Goal: Participate in discussion: Participate in discussion

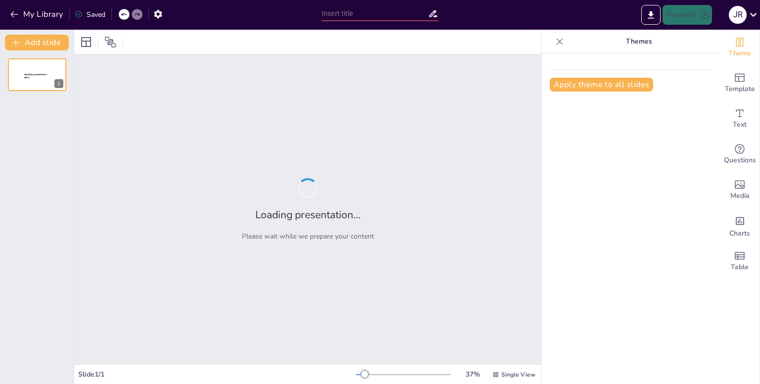
type input "AIEPI [GEOGRAPHIC_DATA]: Mejores Prácticas en la Atención Infantil"
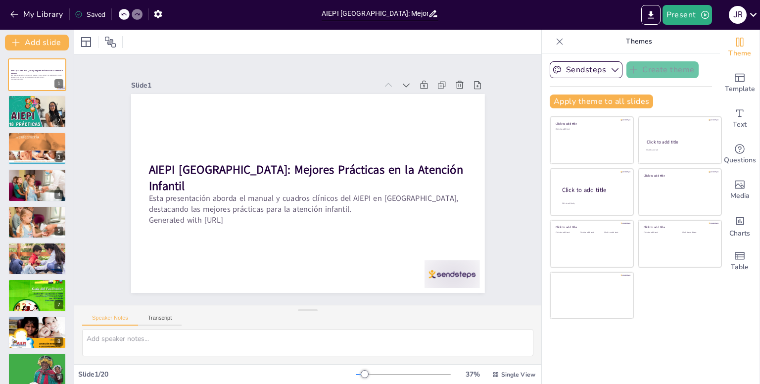
checkbox input "true"
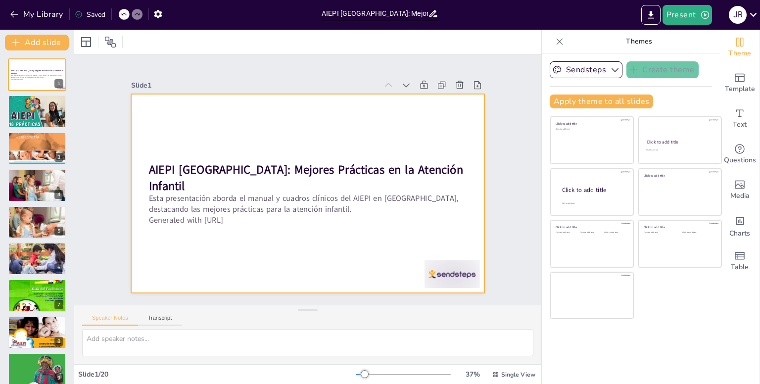
checkbox input "true"
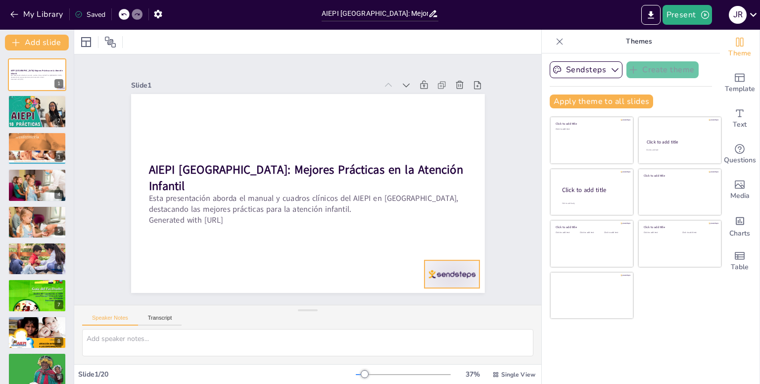
checkbox input "true"
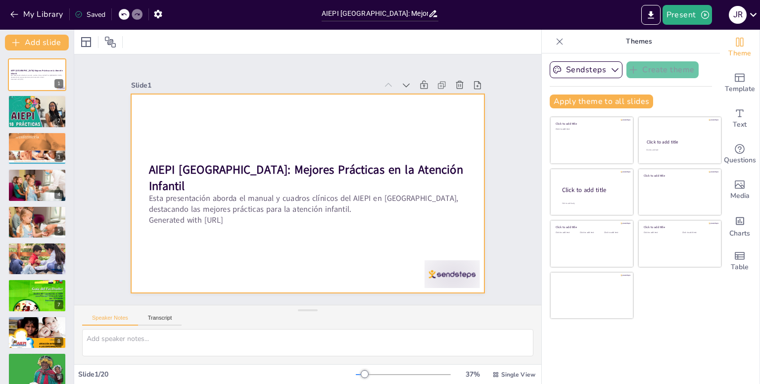
checkbox input "true"
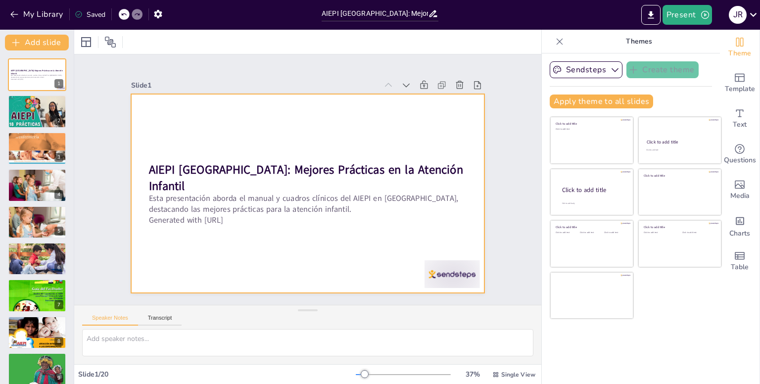
checkbox input "true"
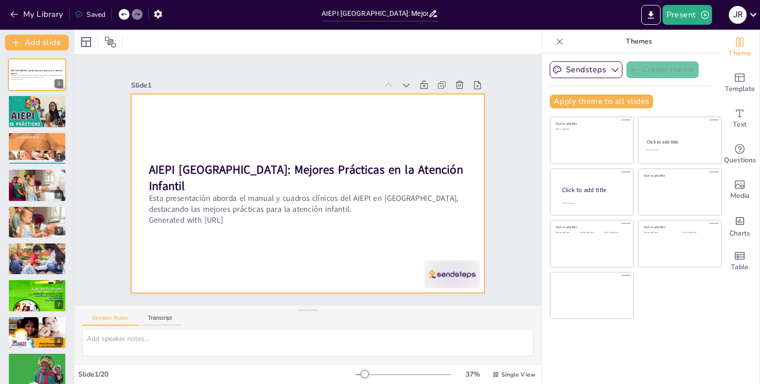
checkbox input "true"
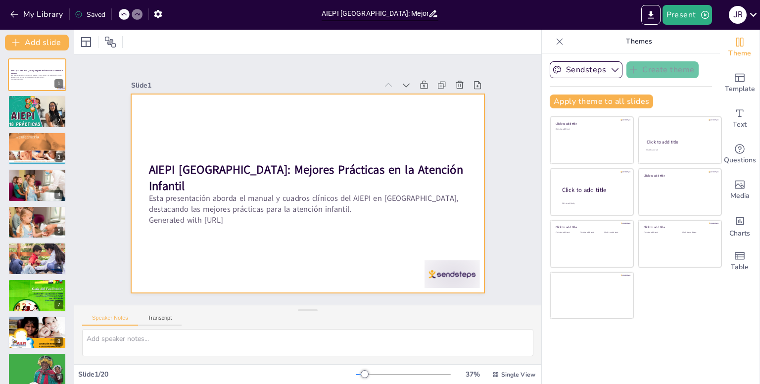
checkbox input "true"
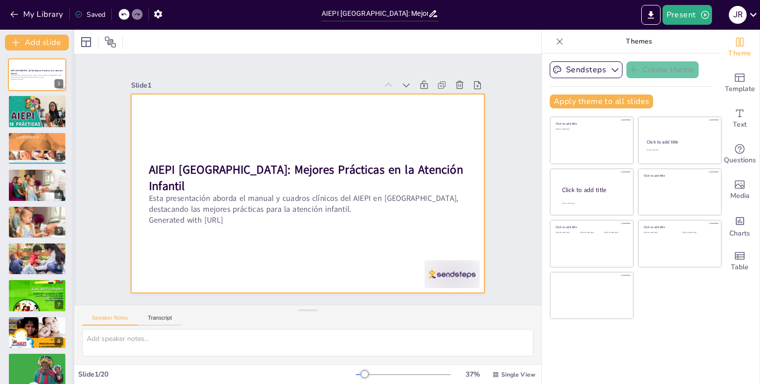
checkbox input "true"
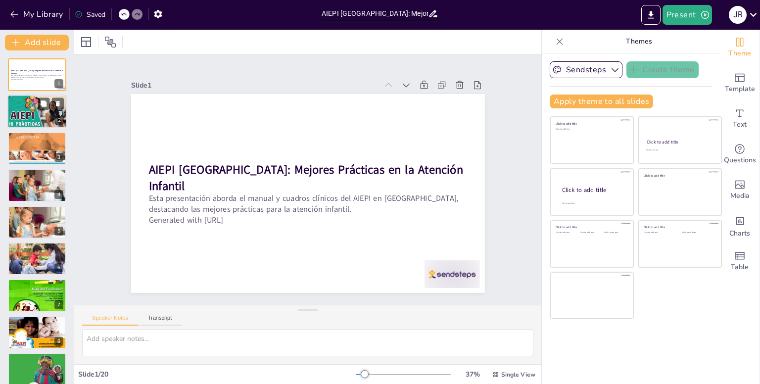
checkbox input "true"
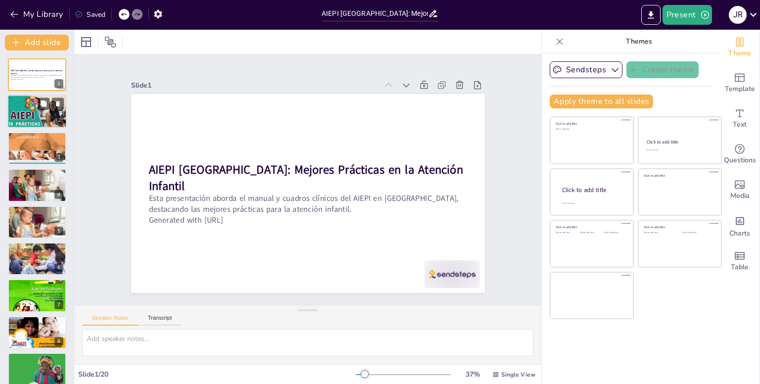
checkbox input "true"
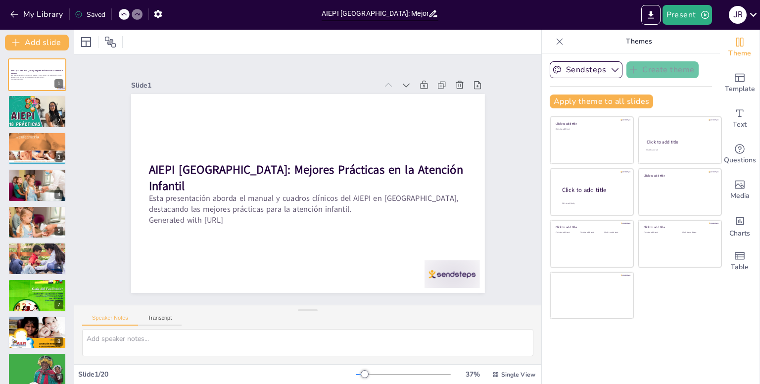
checkbox input "true"
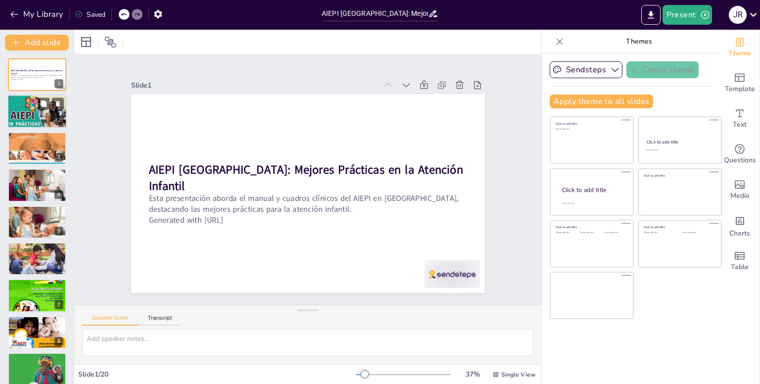
checkbox input "true"
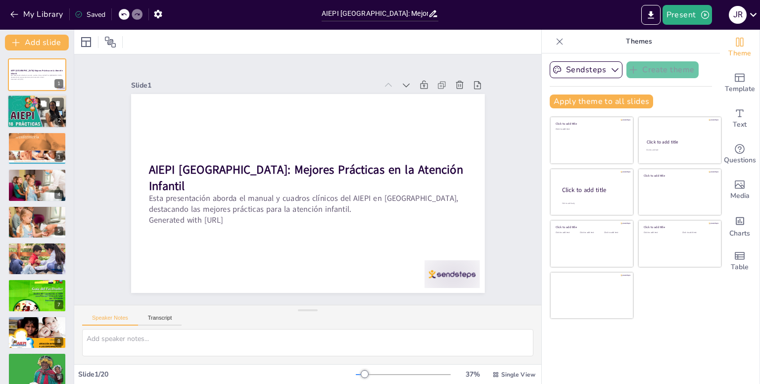
click at [17, 113] on div at bounding box center [36, 112] width 59 height 34
checkbox input "true"
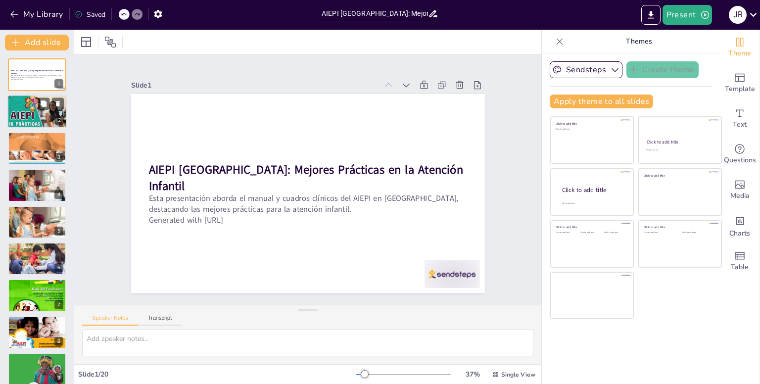
checkbox input "true"
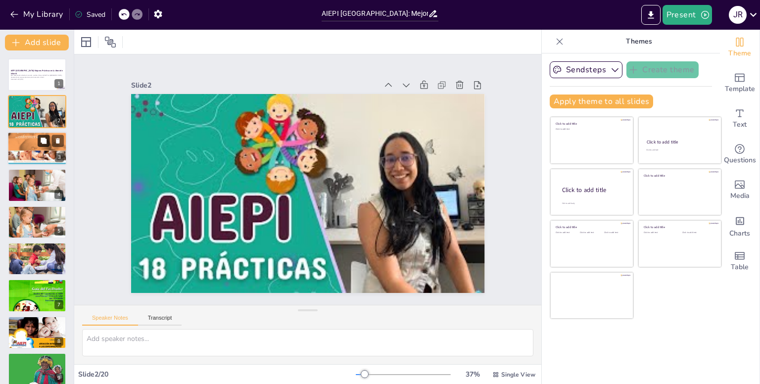
checkbox input "true"
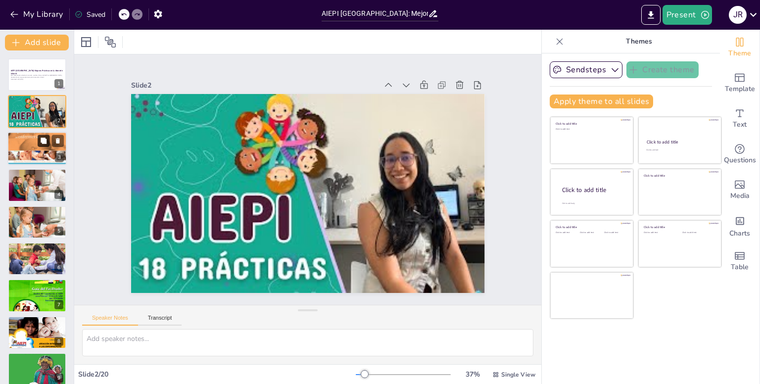
checkbox input "true"
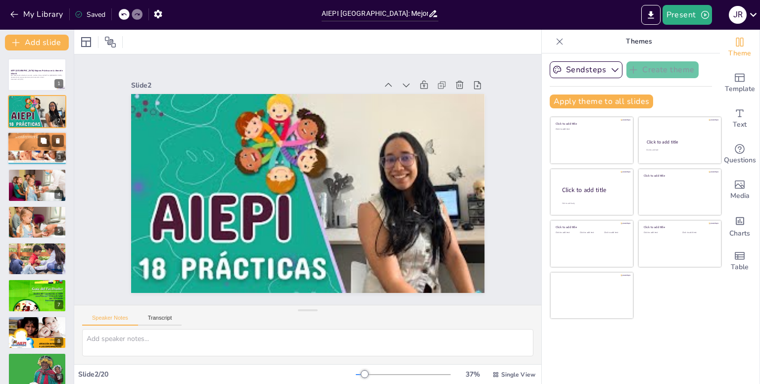
checkbox input "true"
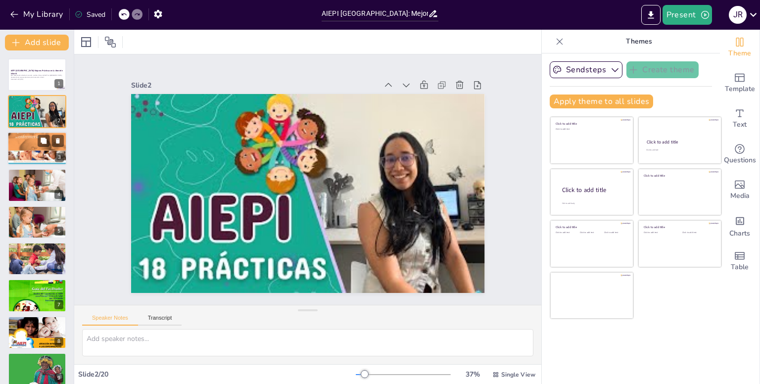
checkbox input "true"
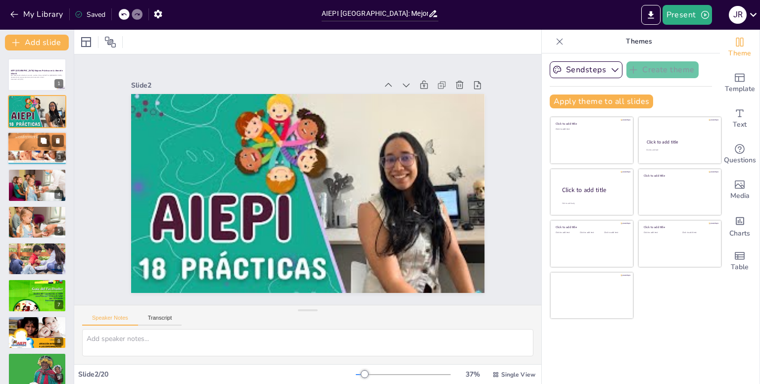
click at [31, 146] on div at bounding box center [36, 148] width 59 height 77
checkbox input "true"
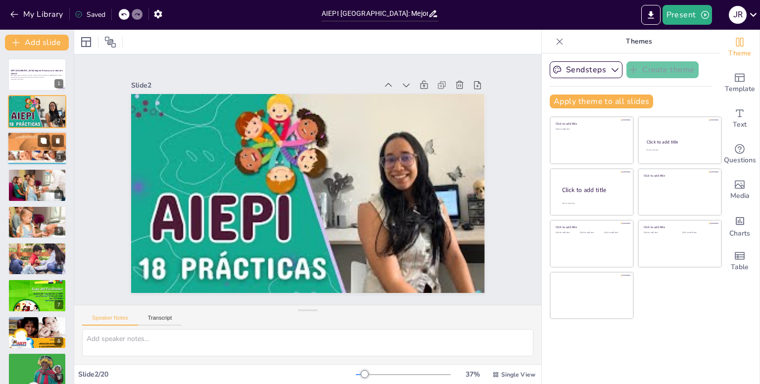
checkbox input "true"
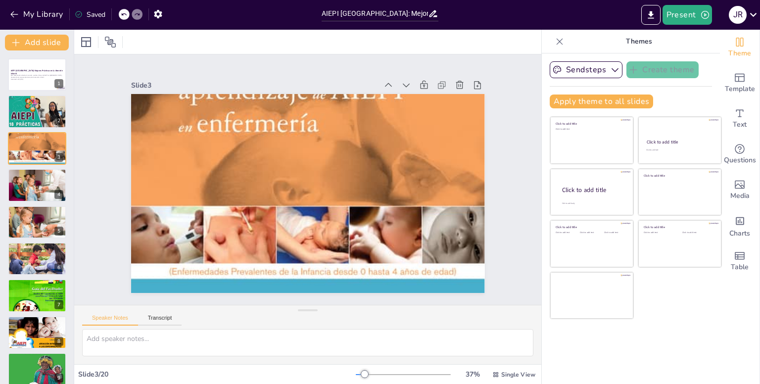
checkbox input "true"
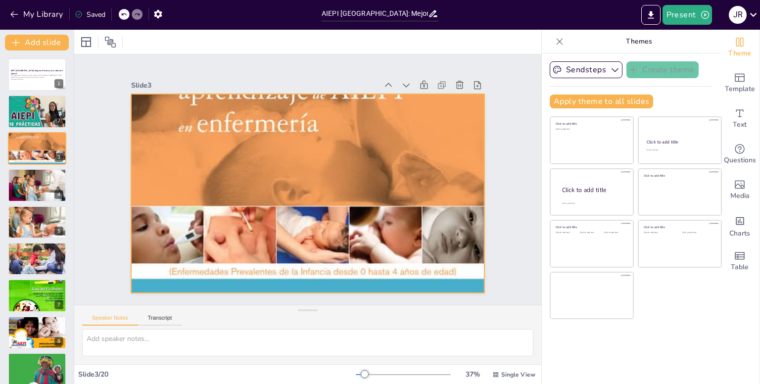
checkbox input "true"
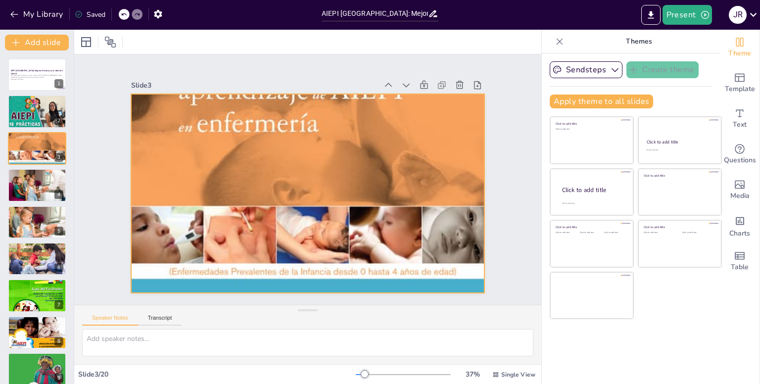
checkbox input "true"
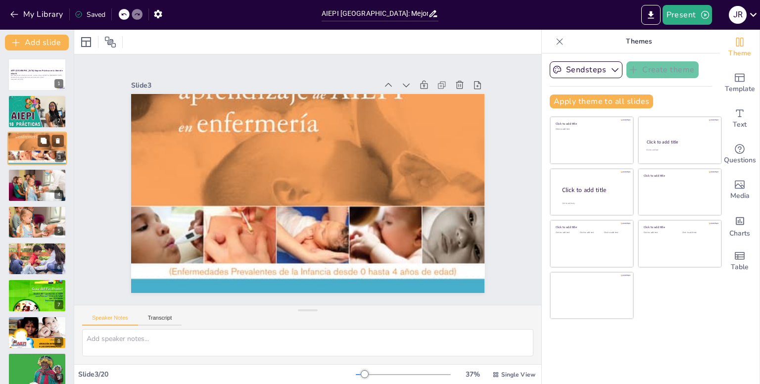
checkbox input "true"
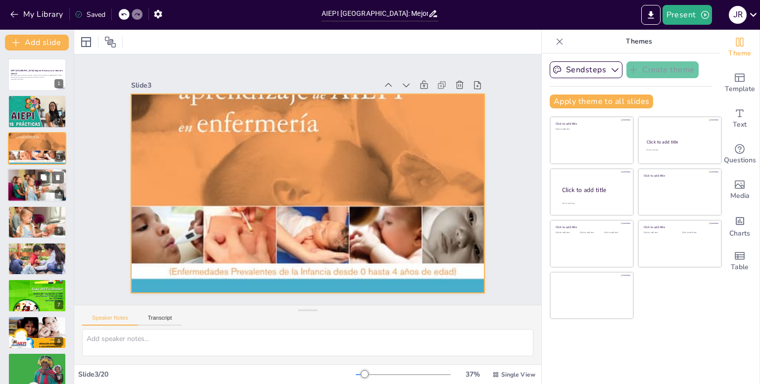
checkbox input "true"
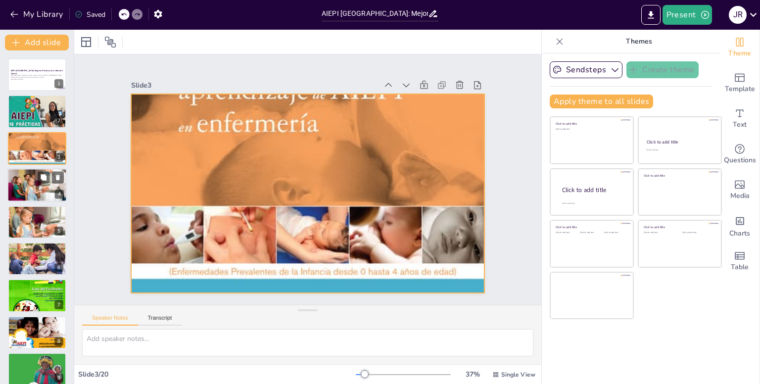
checkbox input "true"
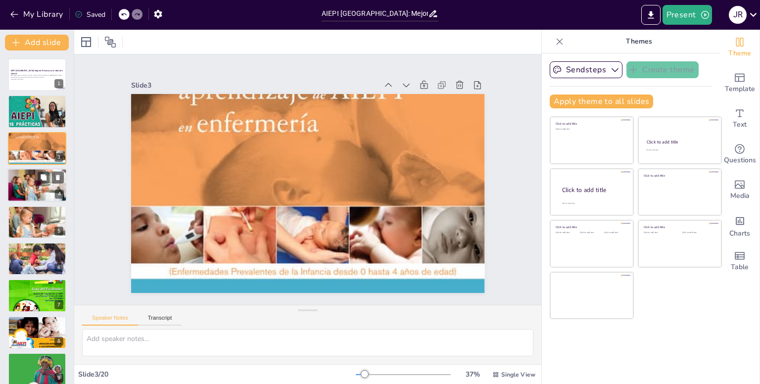
click at [31, 181] on div at bounding box center [36, 185] width 59 height 34
checkbox input "true"
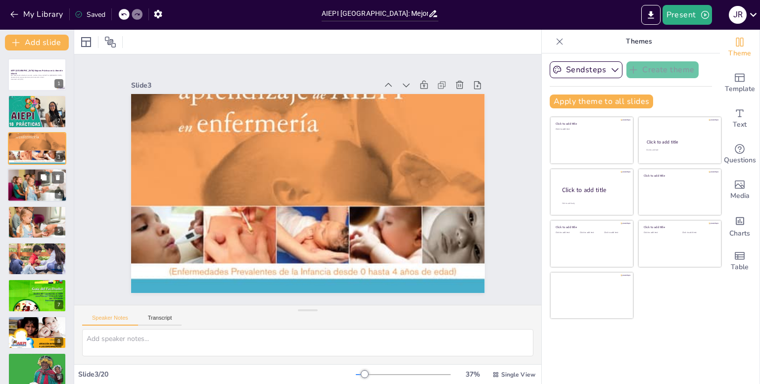
checkbox input "true"
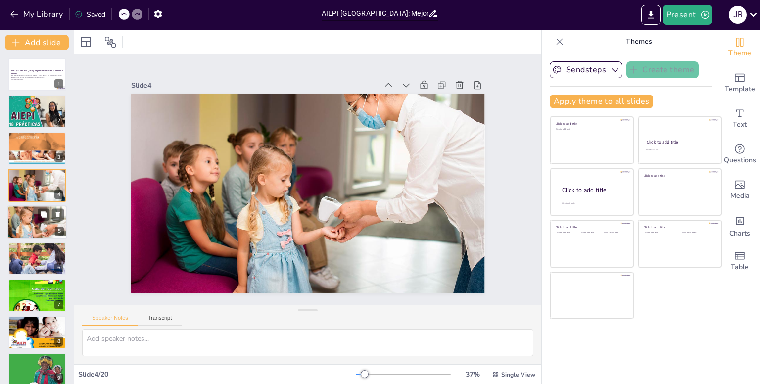
checkbox input "true"
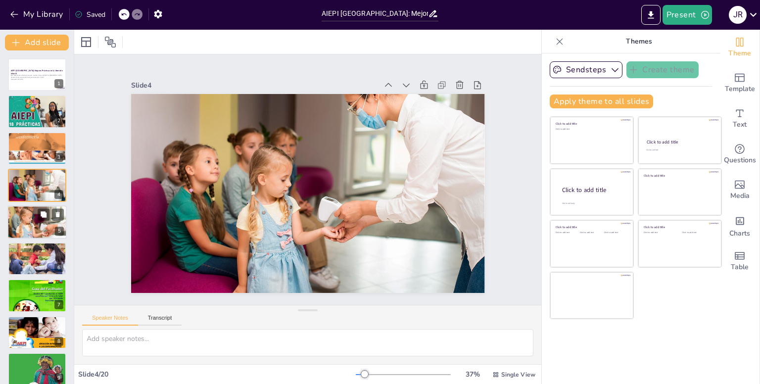
checkbox input "true"
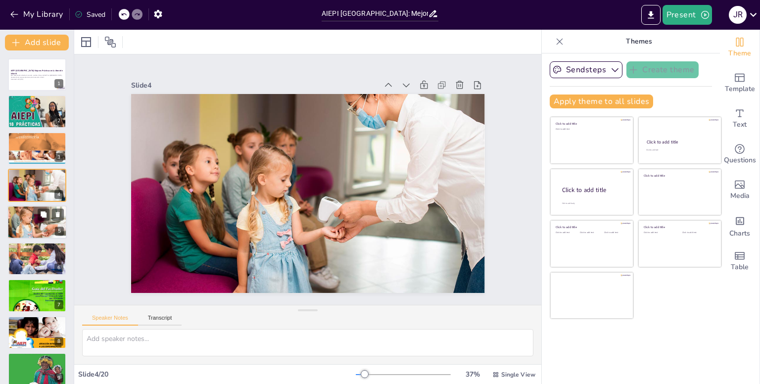
click at [34, 227] on div at bounding box center [36, 221] width 59 height 59
checkbox input "true"
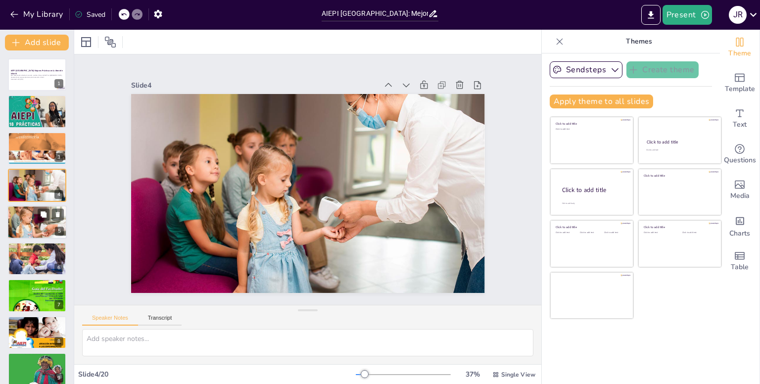
checkbox input "true"
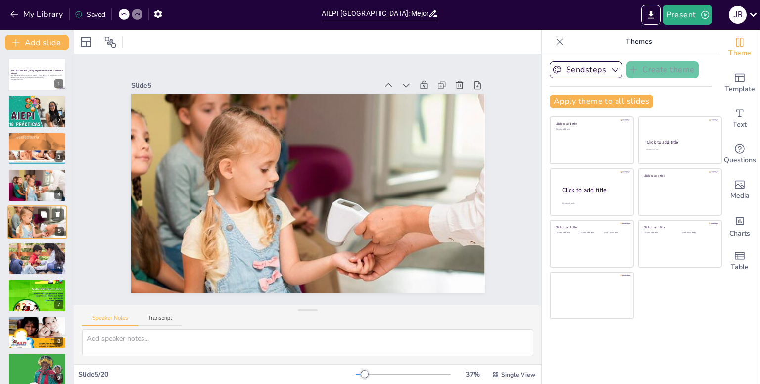
scroll to position [4, 0]
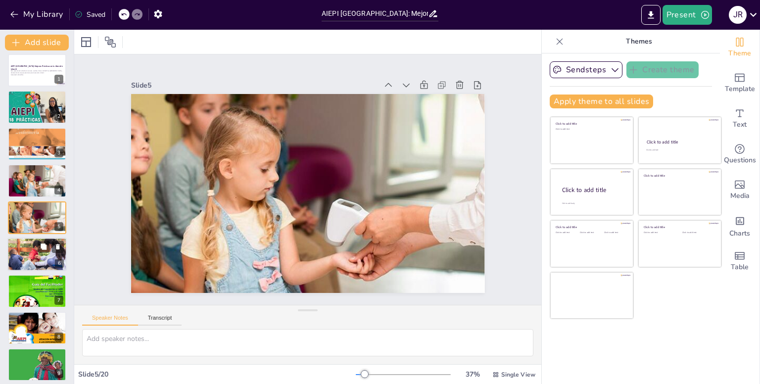
checkbox input "true"
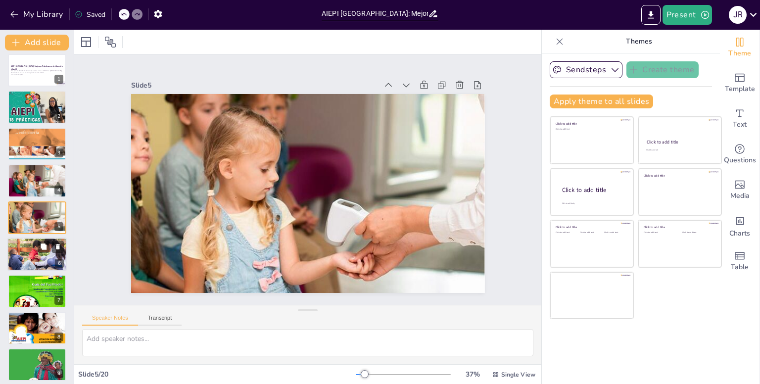
checkbox input "true"
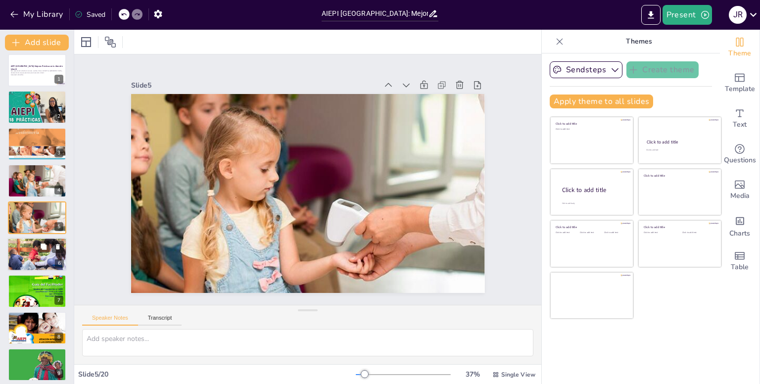
click at [38, 257] on div at bounding box center [36, 254] width 65 height 34
checkbox input "true"
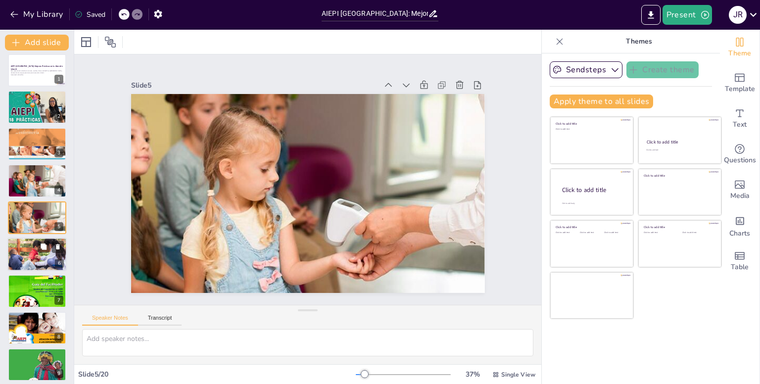
checkbox input "true"
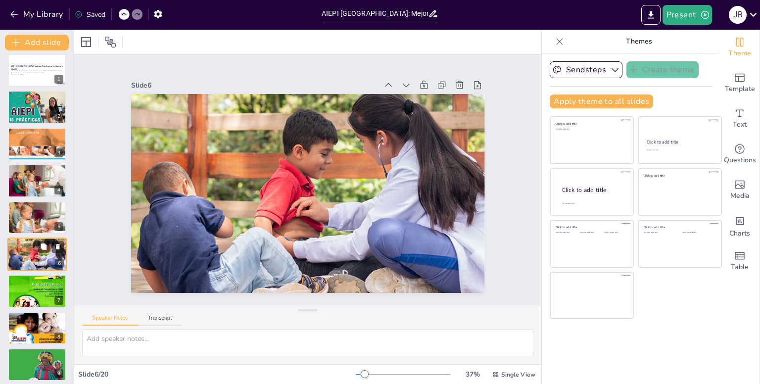
scroll to position [42, 0]
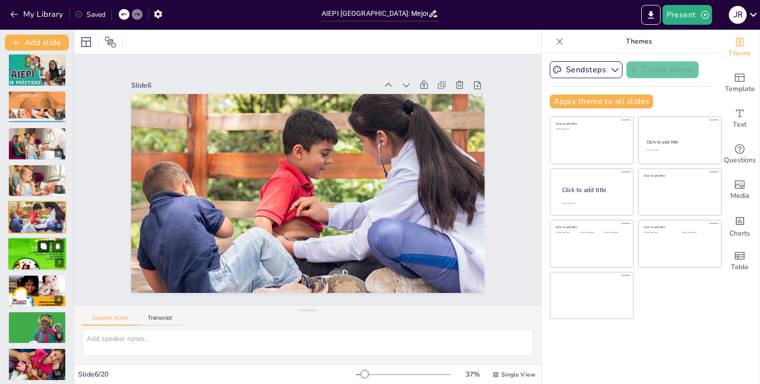
checkbox input "true"
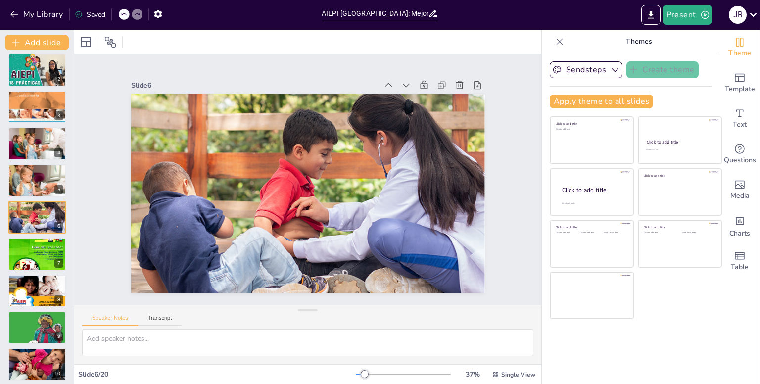
checkbox input "true"
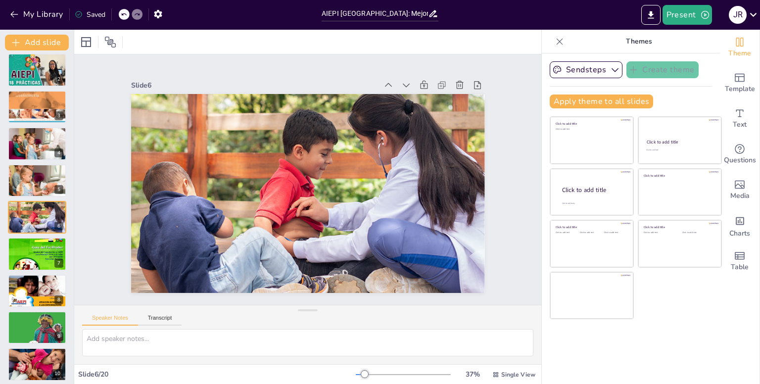
checkbox input "true"
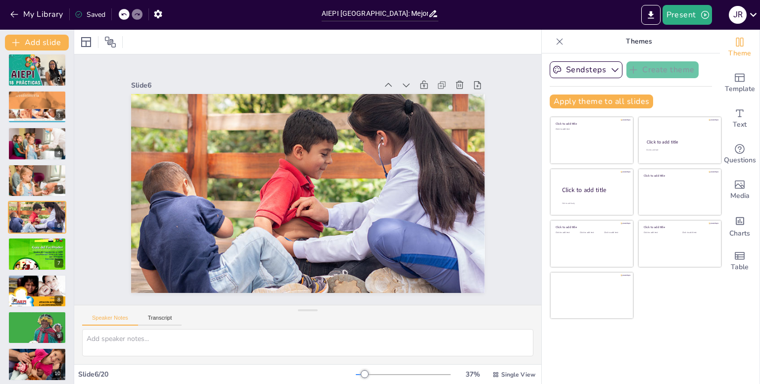
checkbox input "true"
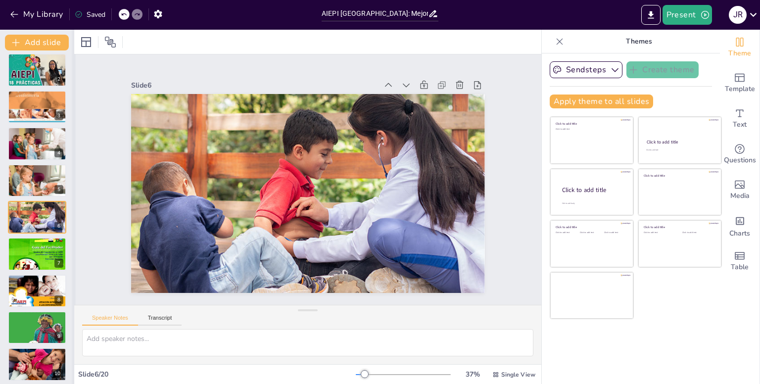
checkbox input "true"
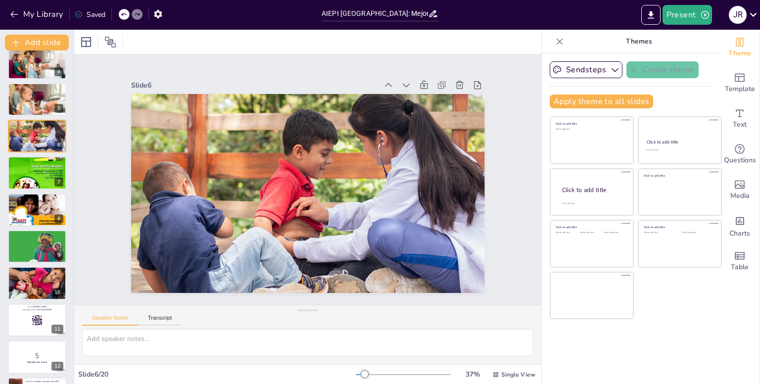
scroll to position [140, 0]
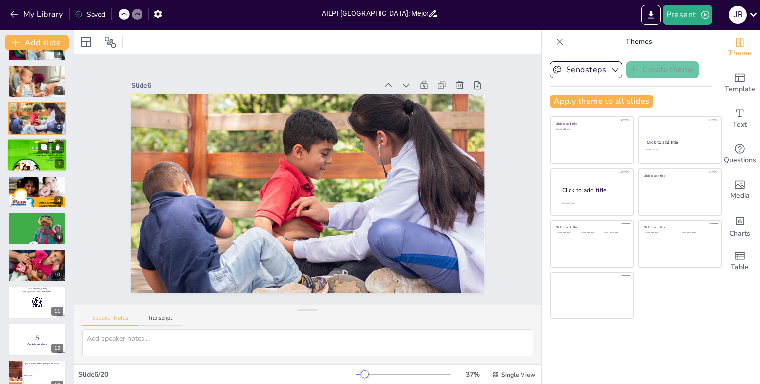
checkbox input "true"
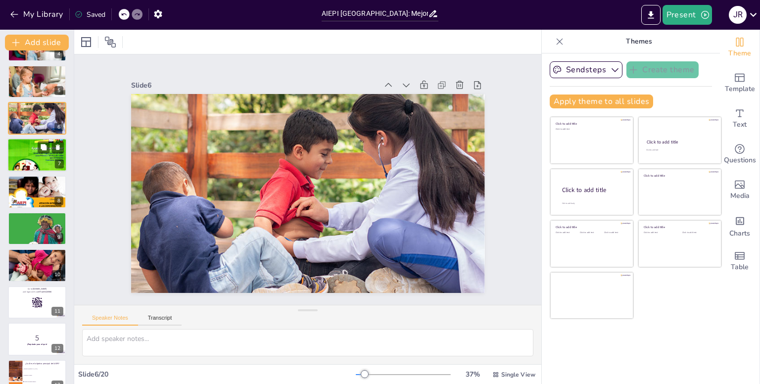
checkbox input "true"
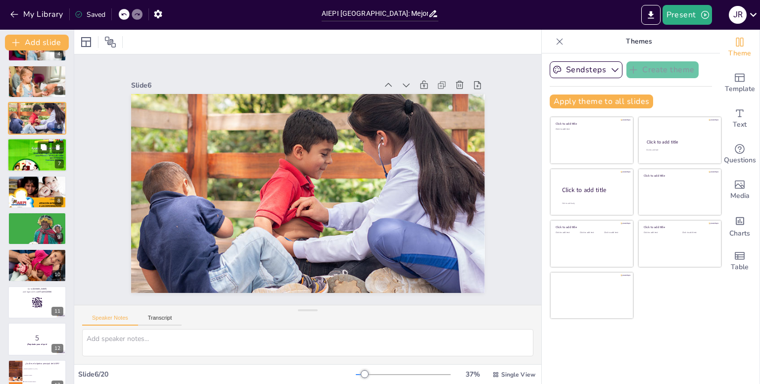
checkbox input "true"
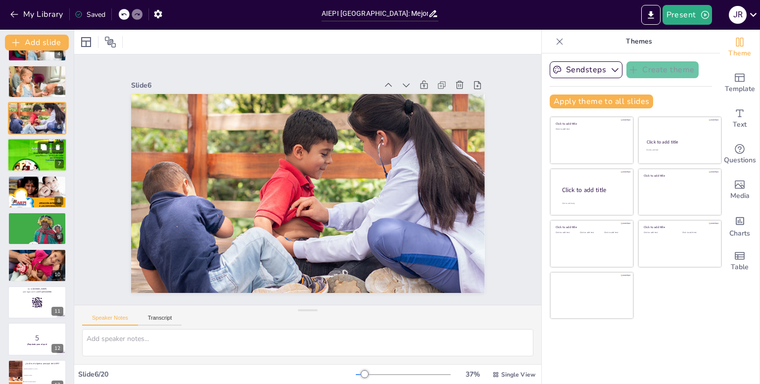
click at [24, 152] on div at bounding box center [36, 154] width 59 height 79
checkbox input "true"
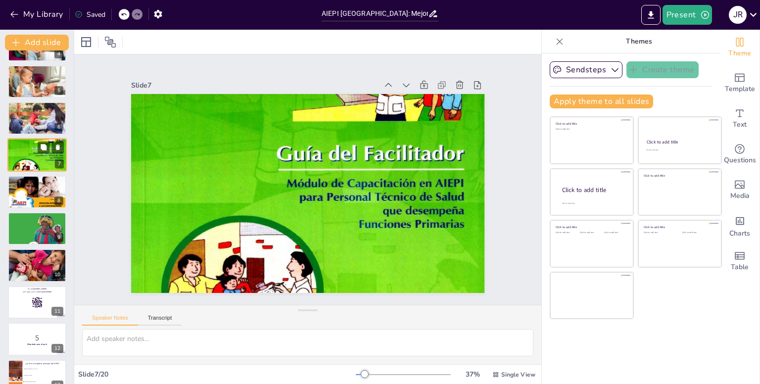
scroll to position [78, 0]
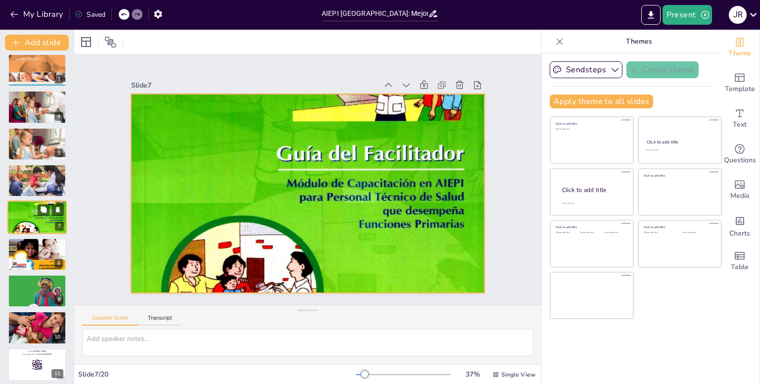
click at [40, 220] on div at bounding box center [36, 217] width 59 height 79
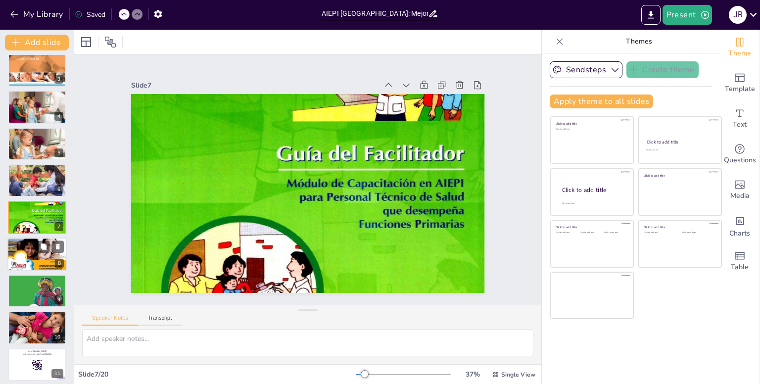
click at [45, 252] on div at bounding box center [36, 254] width 59 height 78
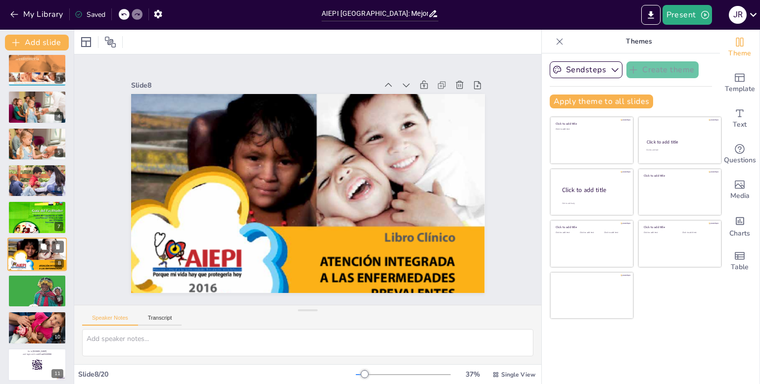
scroll to position [115, 0]
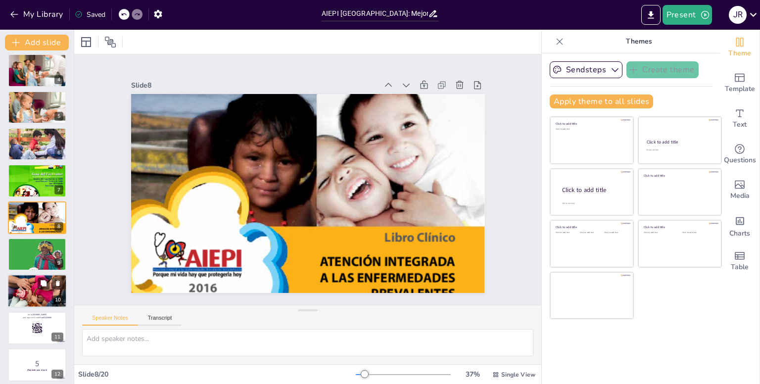
click at [32, 283] on div at bounding box center [36, 291] width 65 height 34
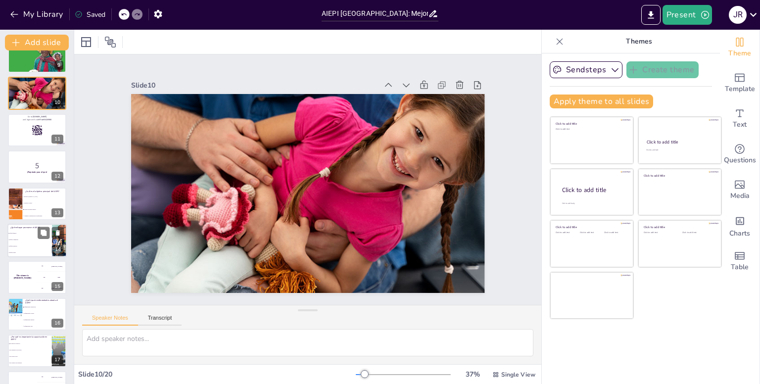
scroll to position [337, 0]
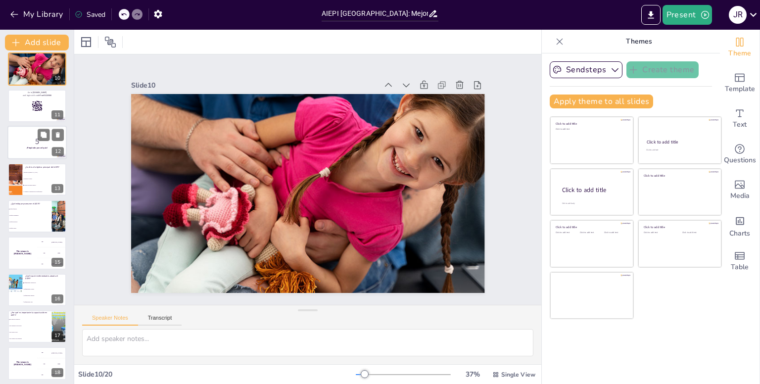
click at [30, 143] on p "5" at bounding box center [36, 141] width 53 height 11
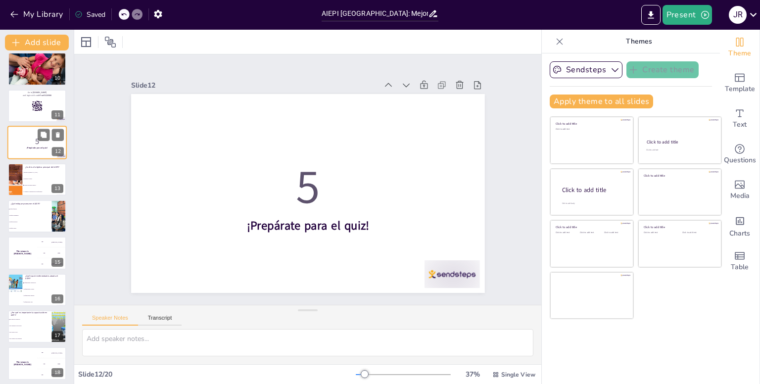
scroll to position [262, 0]
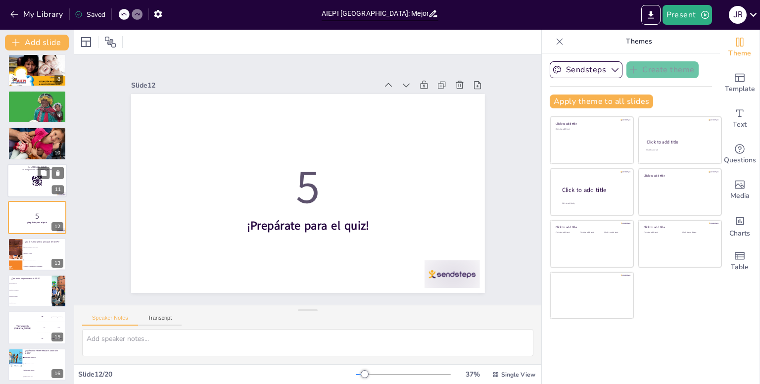
click at [25, 184] on div at bounding box center [36, 181] width 59 height 34
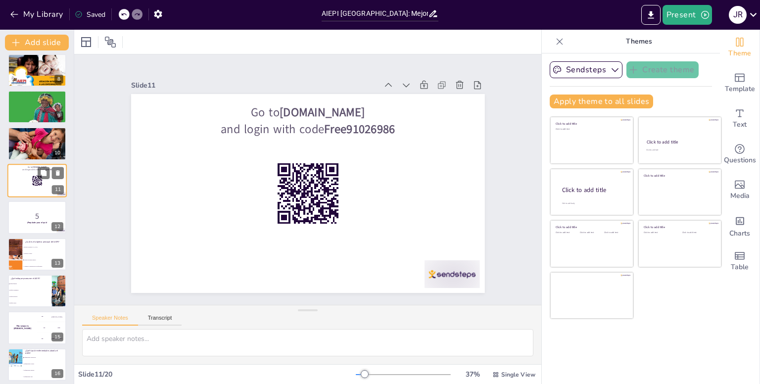
scroll to position [226, 0]
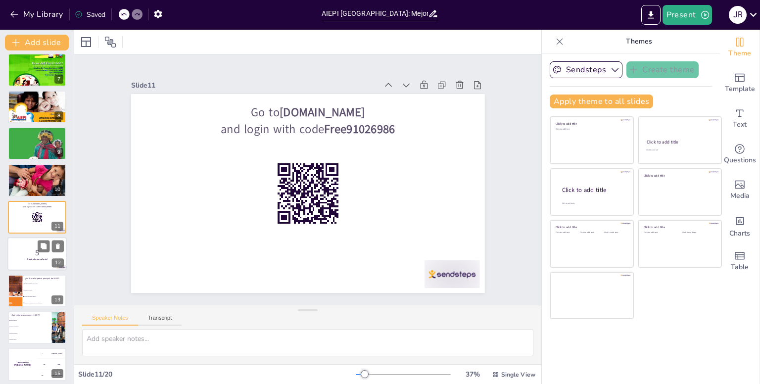
click at [22, 257] on p "5" at bounding box center [36, 252] width 53 height 11
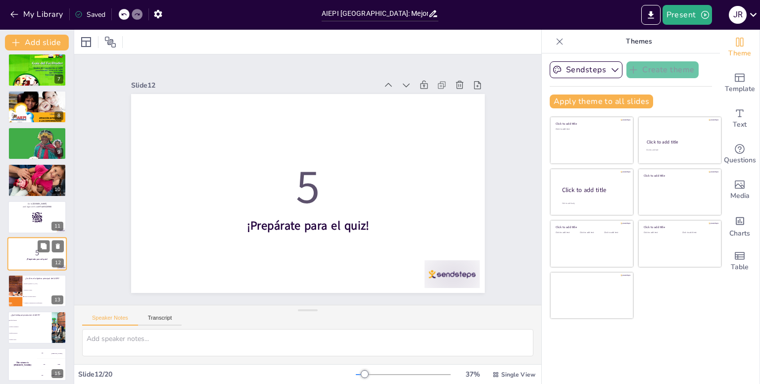
scroll to position [262, 0]
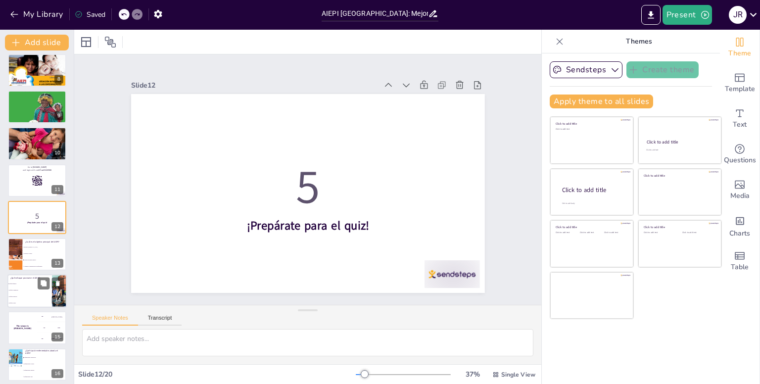
click at [32, 292] on li "Enfoque comunitario" at bounding box center [29, 290] width 45 height 6
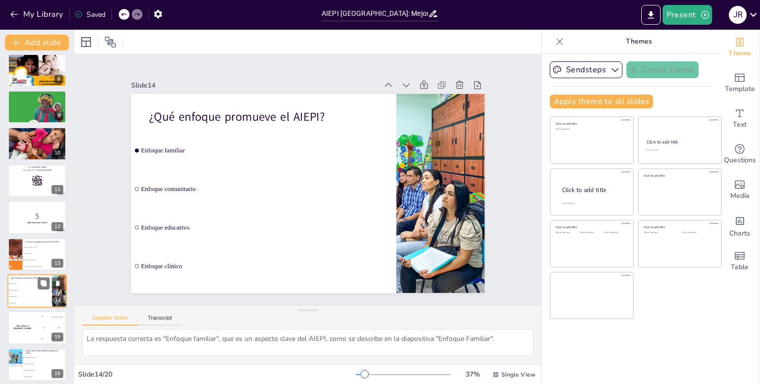
scroll to position [336, 0]
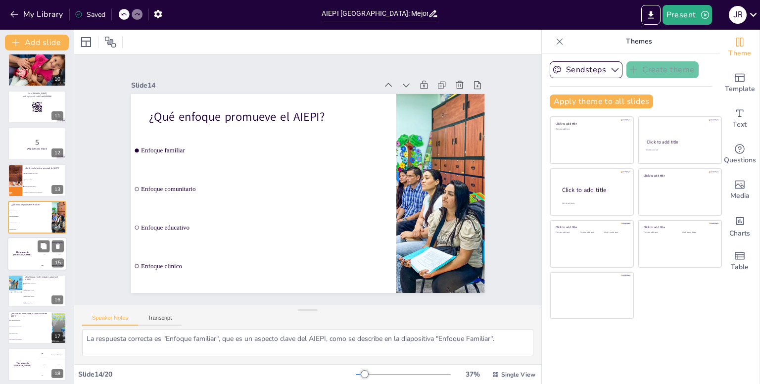
click at [26, 259] on div "The winner is [PERSON_NAME]" at bounding box center [22, 254] width 30 height 34
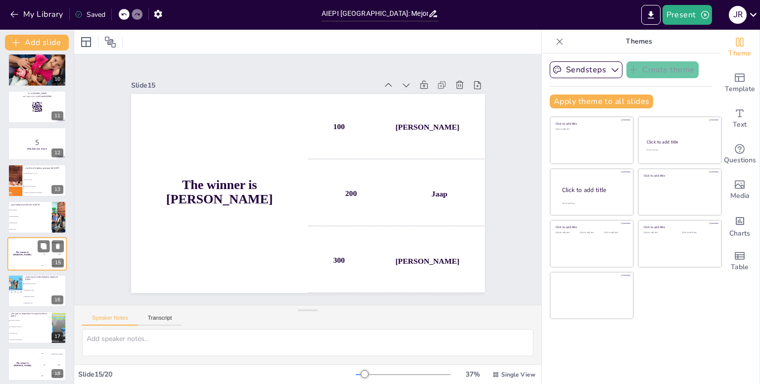
scroll to position [372, 0]
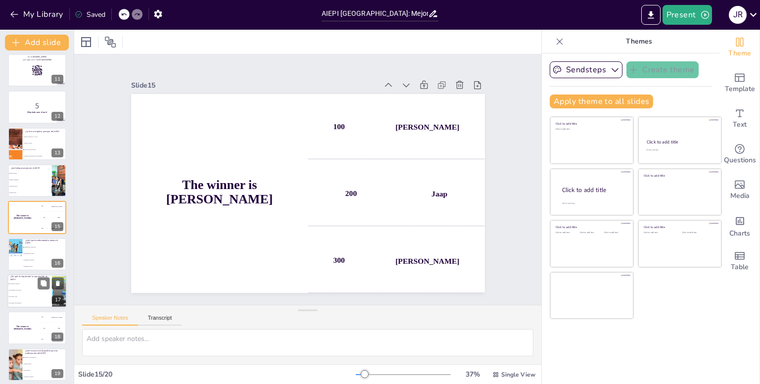
click at [33, 297] on li "Para reducir costos" at bounding box center [29, 296] width 45 height 6
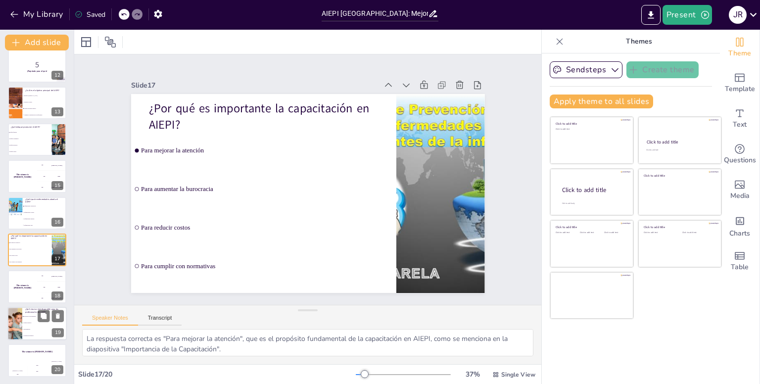
click at [25, 318] on li "Manuales de procedimiento" at bounding box center [44, 316] width 45 height 6
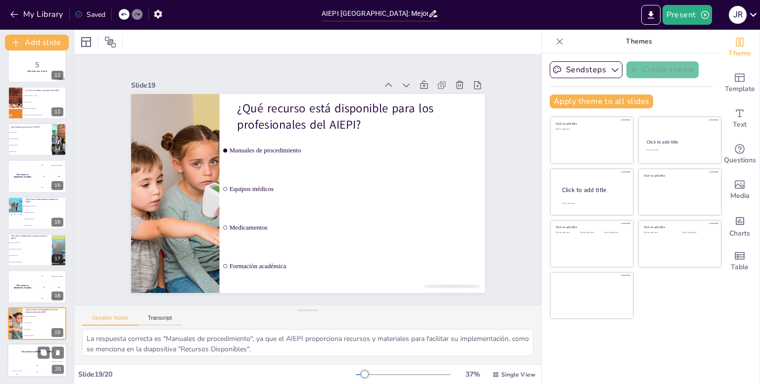
click at [18, 355] on div "The winner is [PERSON_NAME]" at bounding box center [36, 351] width 59 height 17
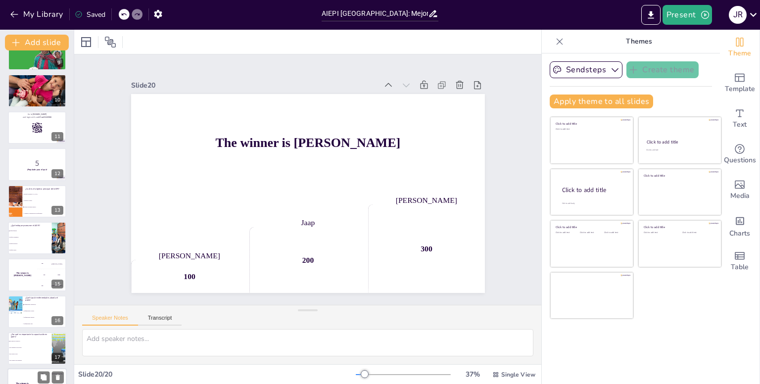
scroll to position [266, 0]
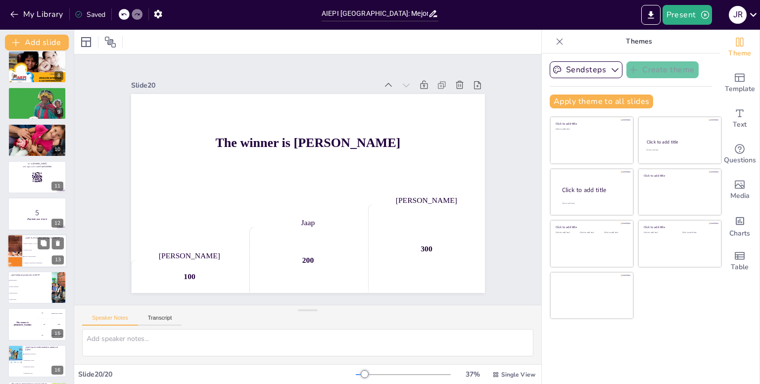
click at [24, 248] on li "Promover la salud" at bounding box center [44, 250] width 45 height 6
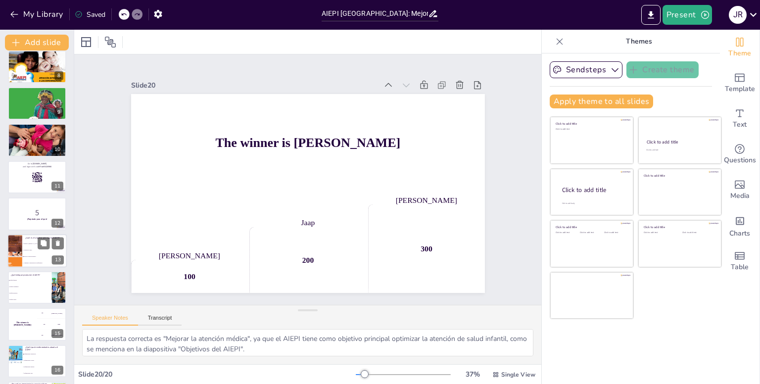
scroll to position [299, 0]
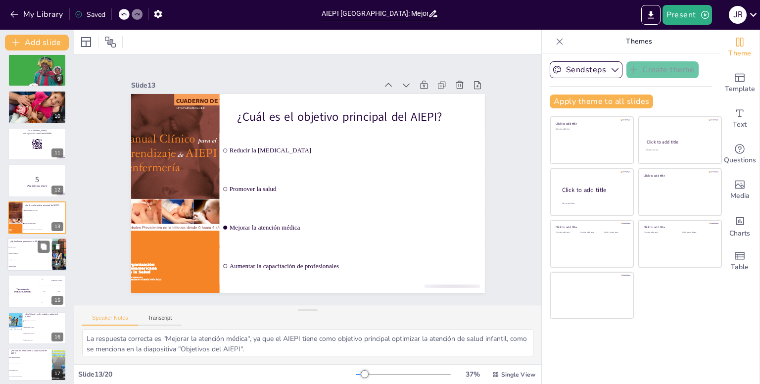
click at [25, 261] on li "Enfoque educativo" at bounding box center [29, 260] width 45 height 6
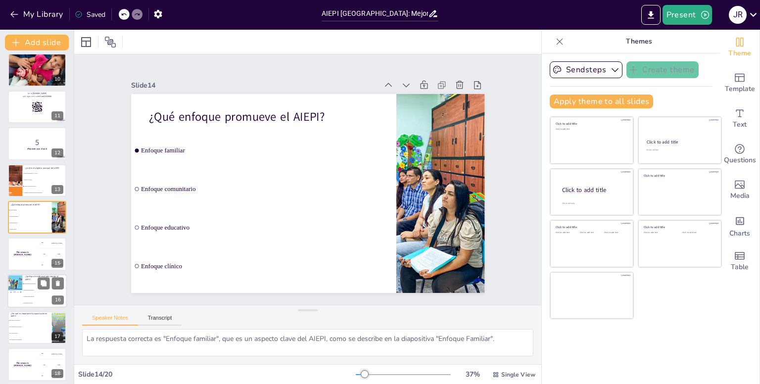
click at [36, 298] on li "Enfermedades mentales" at bounding box center [44, 296] width 45 height 6
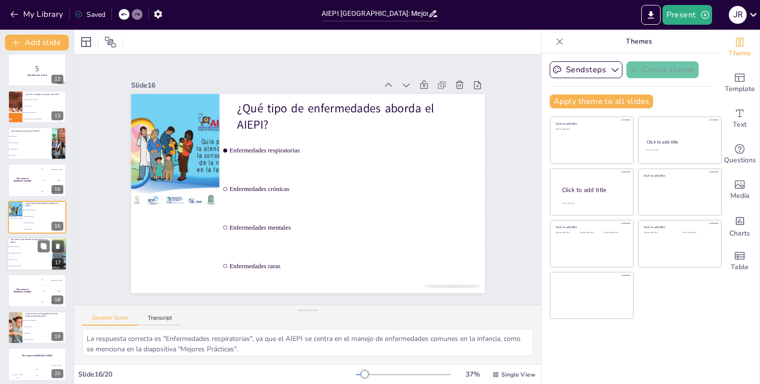
click at [28, 262] on li "Para reducir costos" at bounding box center [29, 259] width 45 height 6
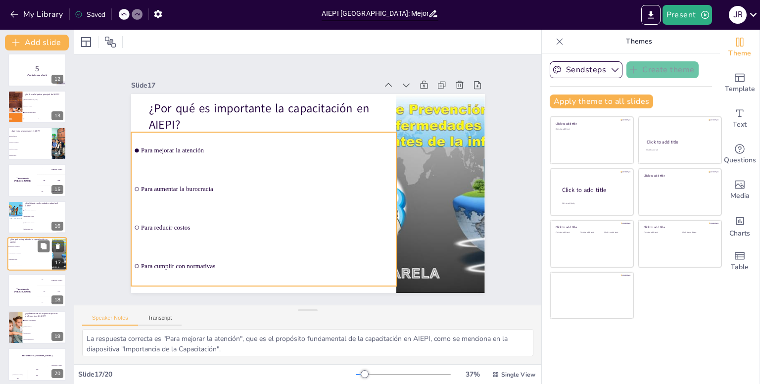
scroll to position [413, 0]
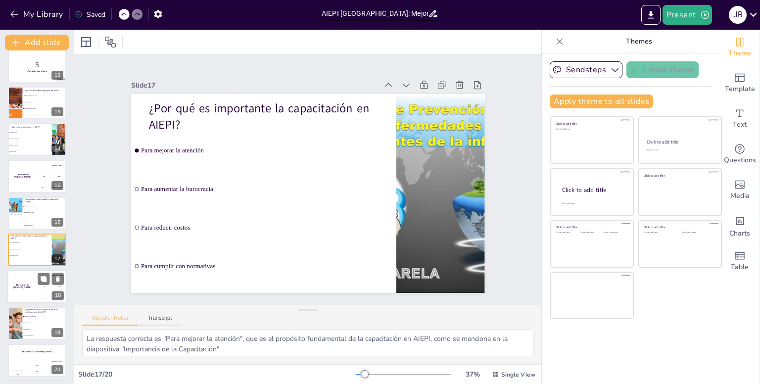
click at [25, 295] on div "The winner is [PERSON_NAME]" at bounding box center [22, 287] width 30 height 34
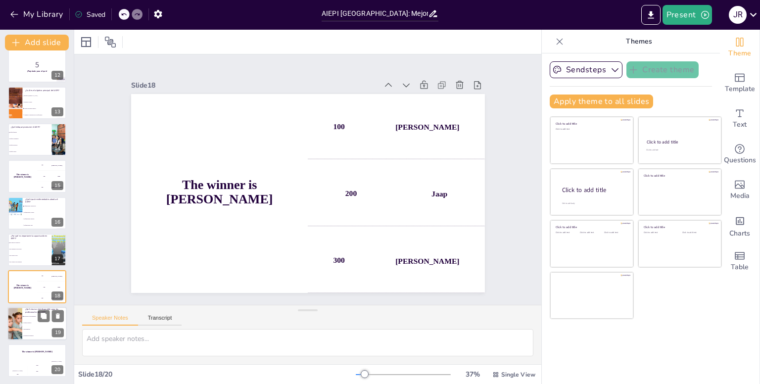
click at [34, 327] on li "Medicamentos" at bounding box center [44, 329] width 45 height 6
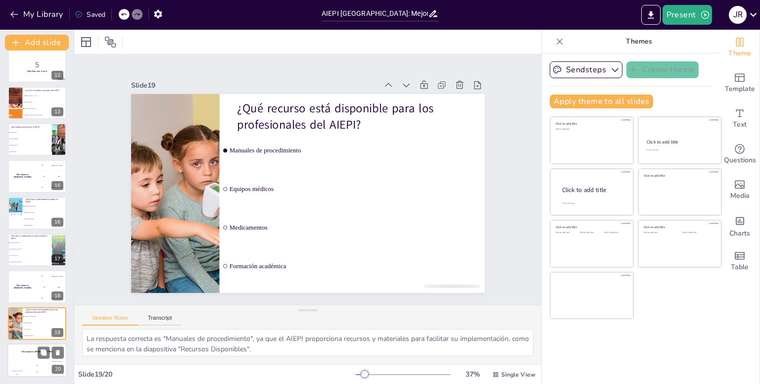
click at [23, 356] on div "The winner is [PERSON_NAME]" at bounding box center [36, 351] width 59 height 17
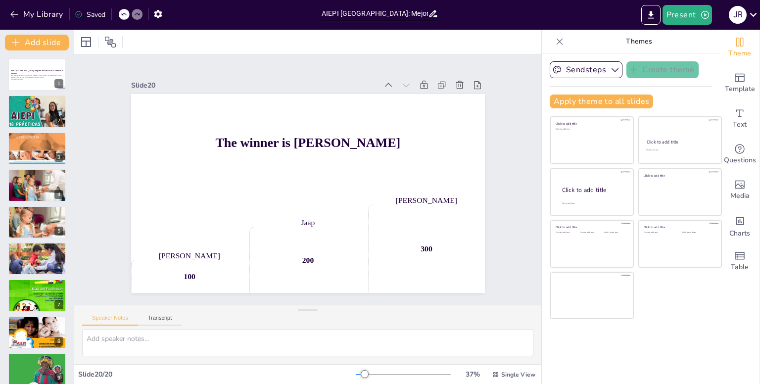
scroll to position [0, 0]
click at [20, 83] on div at bounding box center [36, 75] width 59 height 34
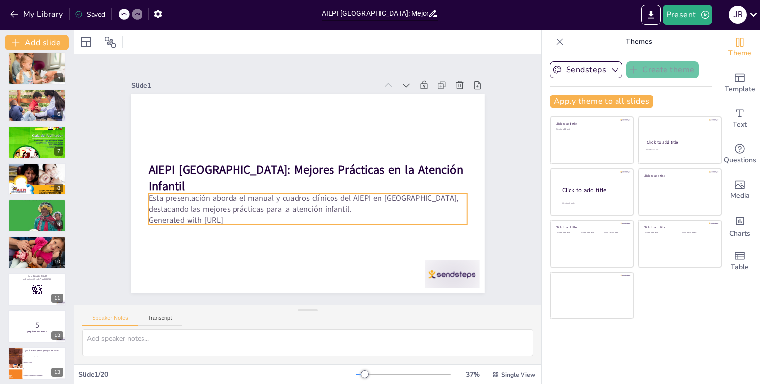
scroll to position [148, 0]
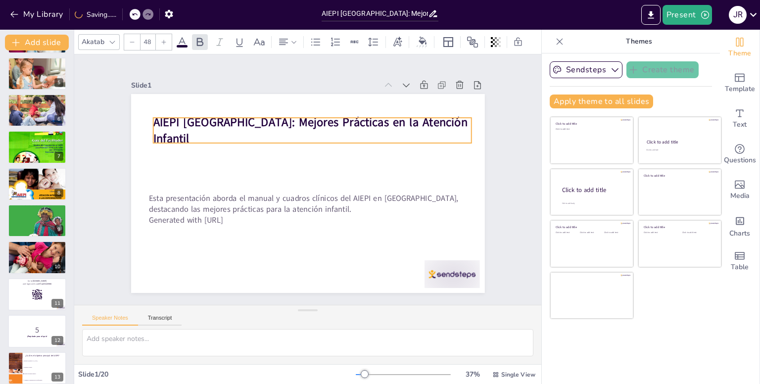
drag, startPoint x: 233, startPoint y: 168, endPoint x: 238, endPoint y: 121, distance: 47.7
click at [238, 121] on strong "AIEPI [GEOGRAPHIC_DATA]: Mejores Prácticas en la Atención Infantil" at bounding box center [310, 130] width 314 height 33
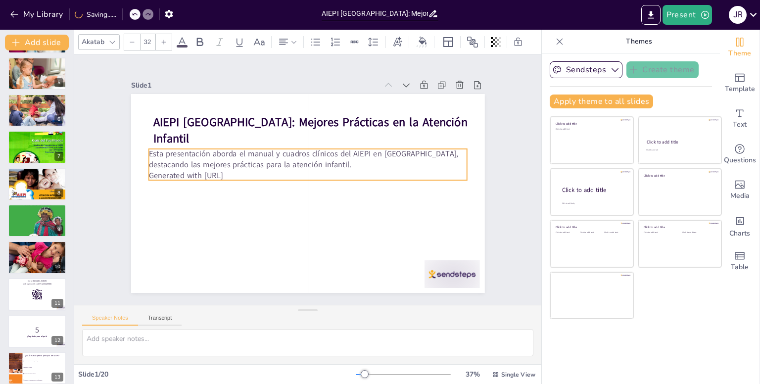
drag, startPoint x: 231, startPoint y: 207, endPoint x: 228, endPoint y: 163, distance: 44.1
click at [228, 163] on p "Esta presentación aborda el manual y cuadros clínicos del AIEPI en [GEOGRAPHIC_…" at bounding box center [309, 159] width 318 height 55
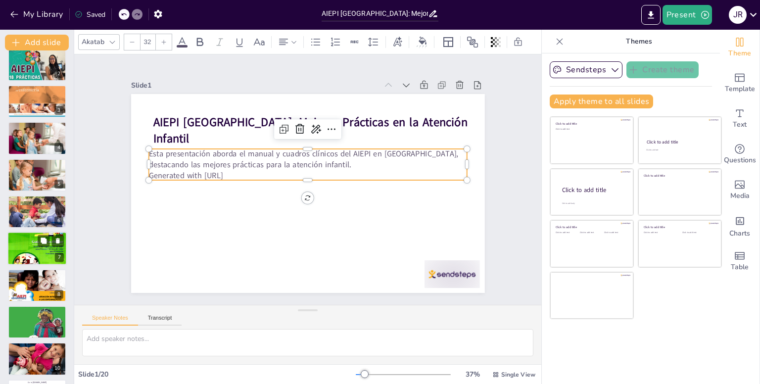
scroll to position [0, 0]
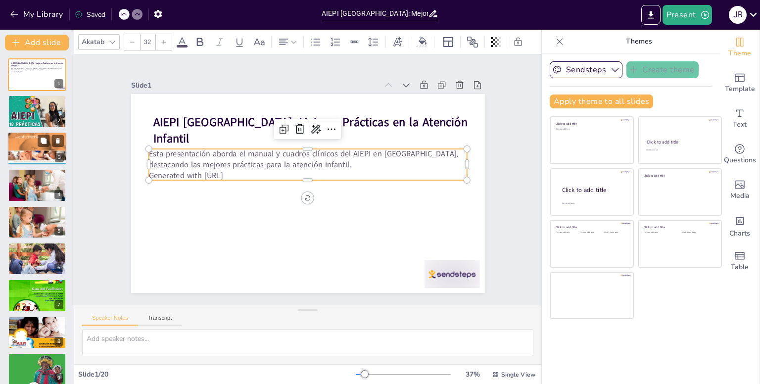
click at [27, 149] on div at bounding box center [36, 148] width 59 height 77
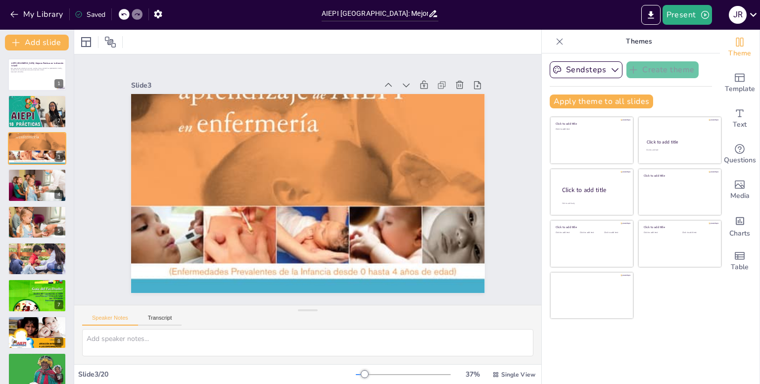
click at [121, 16] on div at bounding box center [124, 14] width 11 height 11
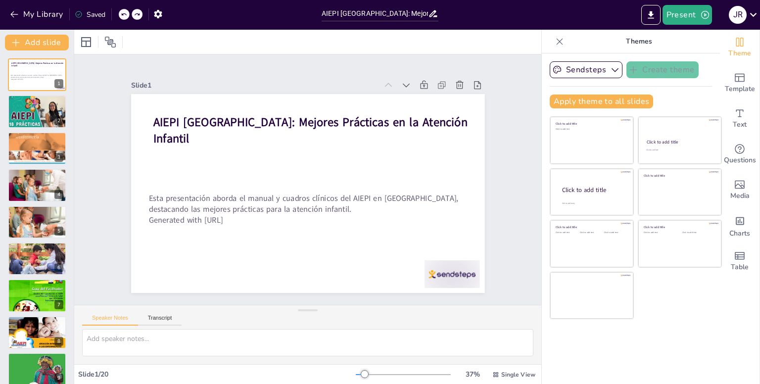
click at [121, 16] on icon at bounding box center [124, 14] width 6 height 6
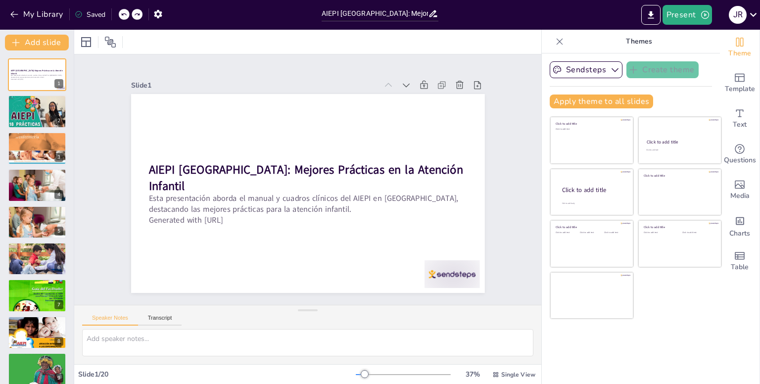
click at [121, 16] on icon at bounding box center [124, 14] width 6 height 6
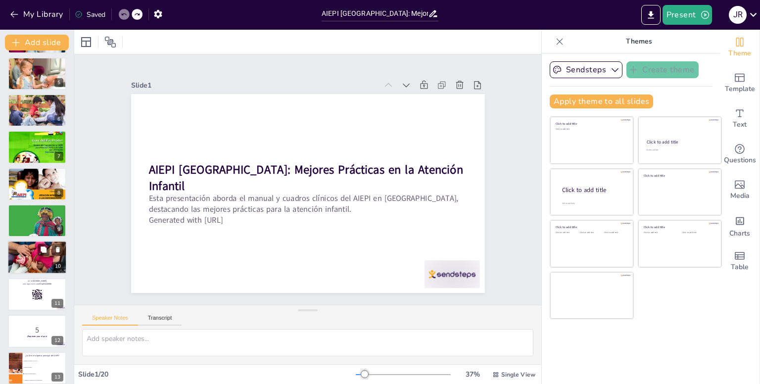
scroll to position [346, 0]
